Goal: Use online tool/utility: Utilize a website feature to perform a specific function

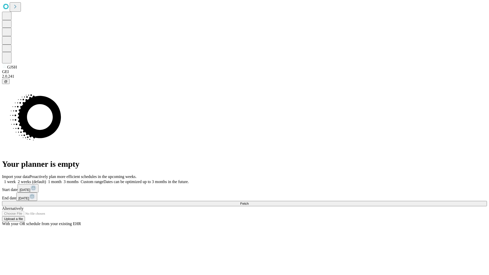
click at [46, 180] on label "2 weeks (default)" at bounding box center [31, 182] width 30 height 4
click at [249, 202] on span "Fetch" at bounding box center [244, 204] width 8 height 4
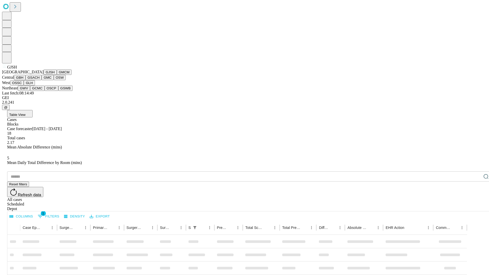
click at [57, 75] on button "GMCM" at bounding box center [64, 72] width 15 height 5
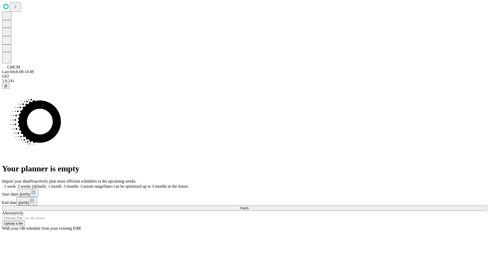
click at [46, 184] on label "2 weeks (default)" at bounding box center [31, 186] width 30 height 4
click at [249, 206] on span "Fetch" at bounding box center [244, 208] width 8 height 4
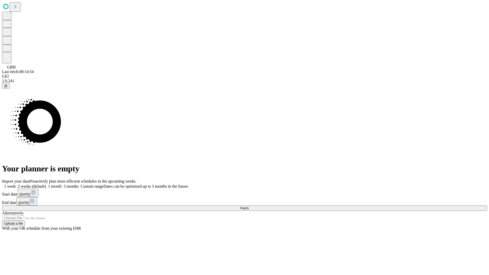
click at [46, 184] on label "2 weeks (default)" at bounding box center [31, 186] width 30 height 4
click at [249, 206] on span "Fetch" at bounding box center [244, 208] width 8 height 4
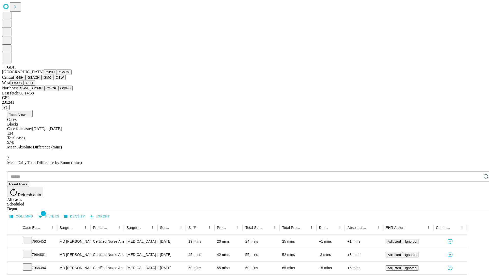
click at [40, 80] on button "GSACH" at bounding box center [33, 77] width 16 height 5
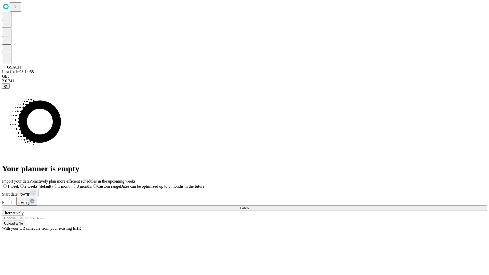
click at [53, 184] on label "2 weeks (default)" at bounding box center [36, 186] width 34 height 4
click at [249, 206] on span "Fetch" at bounding box center [244, 208] width 8 height 4
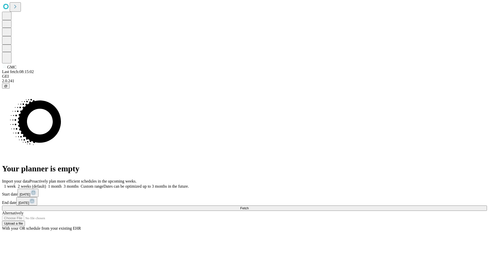
click at [46, 184] on label "2 weeks (default)" at bounding box center [31, 186] width 30 height 4
click at [249, 206] on span "Fetch" at bounding box center [244, 208] width 8 height 4
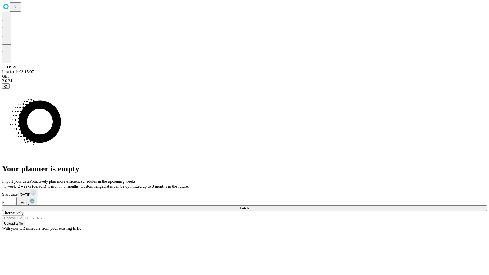
click at [46, 184] on label "2 weeks (default)" at bounding box center [31, 186] width 30 height 4
click at [249, 206] on span "Fetch" at bounding box center [244, 208] width 8 height 4
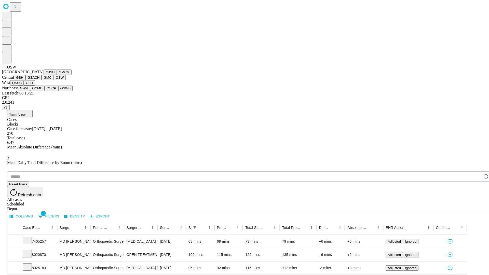
click at [24, 86] on button "OSSC" at bounding box center [17, 82] width 14 height 5
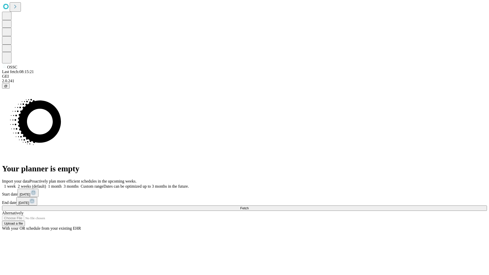
click at [46, 184] on label "2 weeks (default)" at bounding box center [31, 186] width 30 height 4
click at [249, 206] on span "Fetch" at bounding box center [244, 208] width 8 height 4
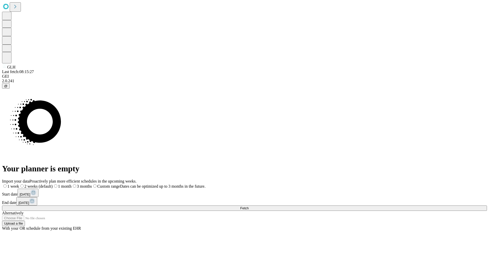
click at [53, 184] on label "2 weeks (default)" at bounding box center [36, 186] width 34 height 4
click at [249, 206] on span "Fetch" at bounding box center [244, 208] width 8 height 4
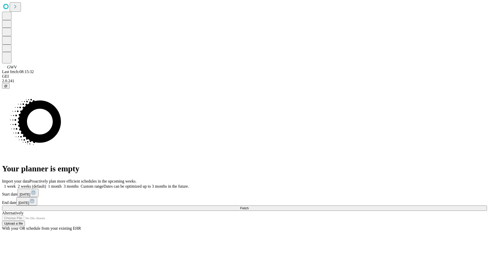
click at [46, 184] on label "2 weeks (default)" at bounding box center [31, 186] width 30 height 4
click at [249, 206] on span "Fetch" at bounding box center [244, 208] width 8 height 4
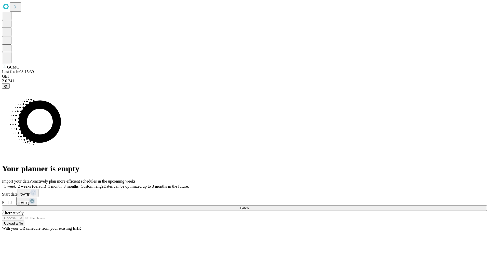
click at [249, 206] on span "Fetch" at bounding box center [244, 208] width 8 height 4
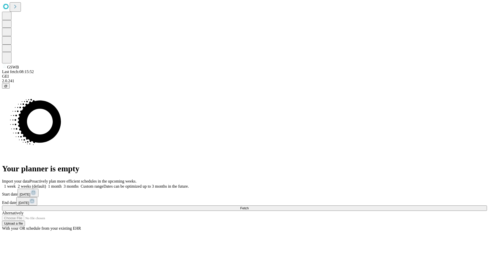
click at [46, 184] on label "2 weeks (default)" at bounding box center [31, 186] width 30 height 4
click at [249, 206] on span "Fetch" at bounding box center [244, 208] width 8 height 4
